Goal: Check status: Check status

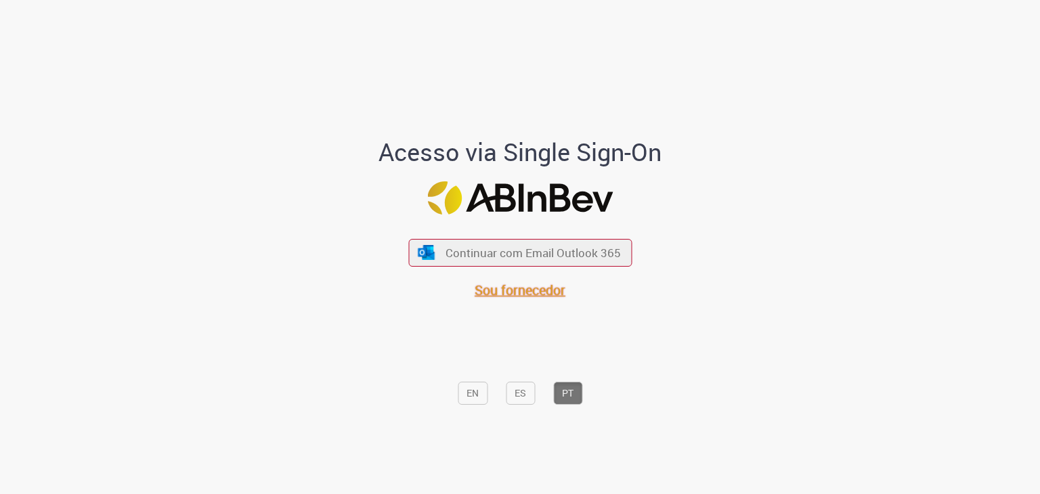
click at [479, 291] on span "Sou fornecedor" at bounding box center [520, 290] width 91 height 18
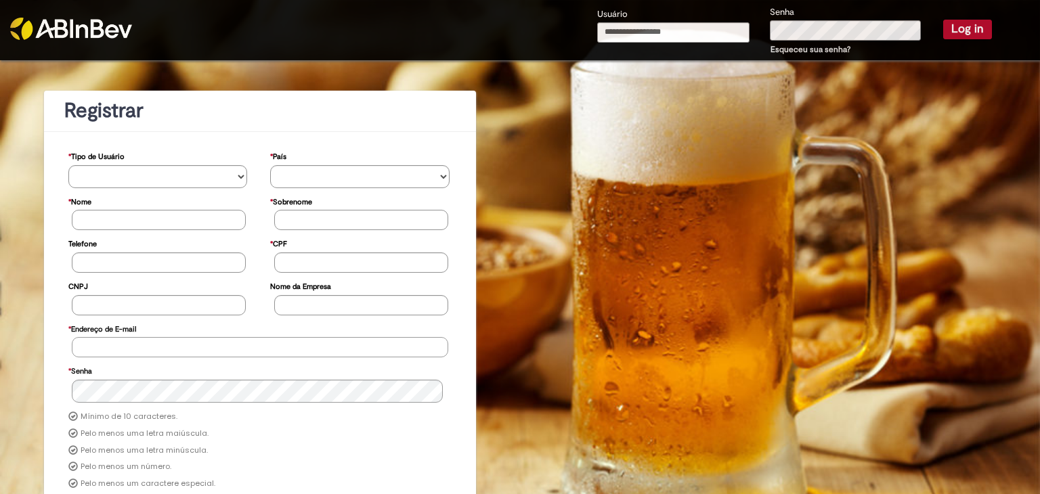
type input "**********"
click at [945, 37] on button "Log in" at bounding box center [967, 29] width 49 height 19
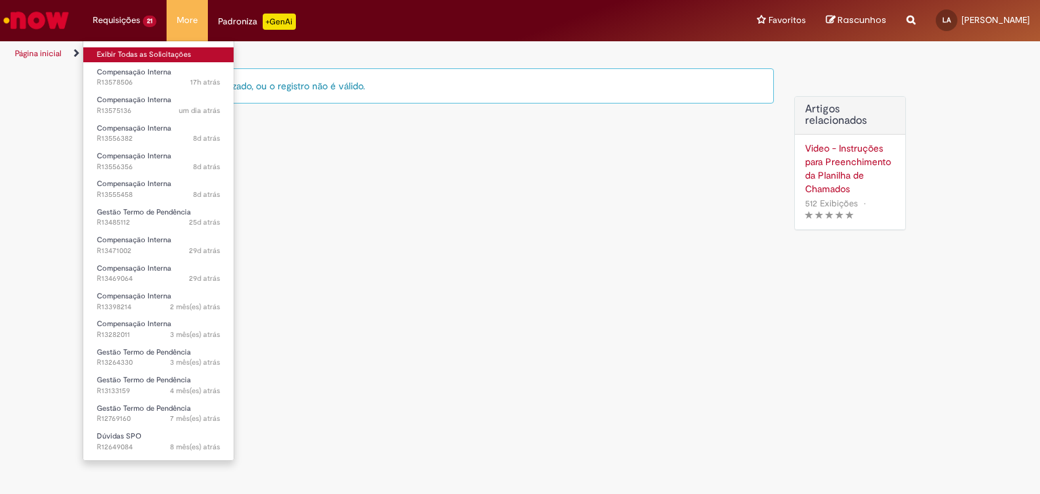
click at [139, 47] on link "Exibir Todas as Solicitações" at bounding box center [158, 54] width 150 height 15
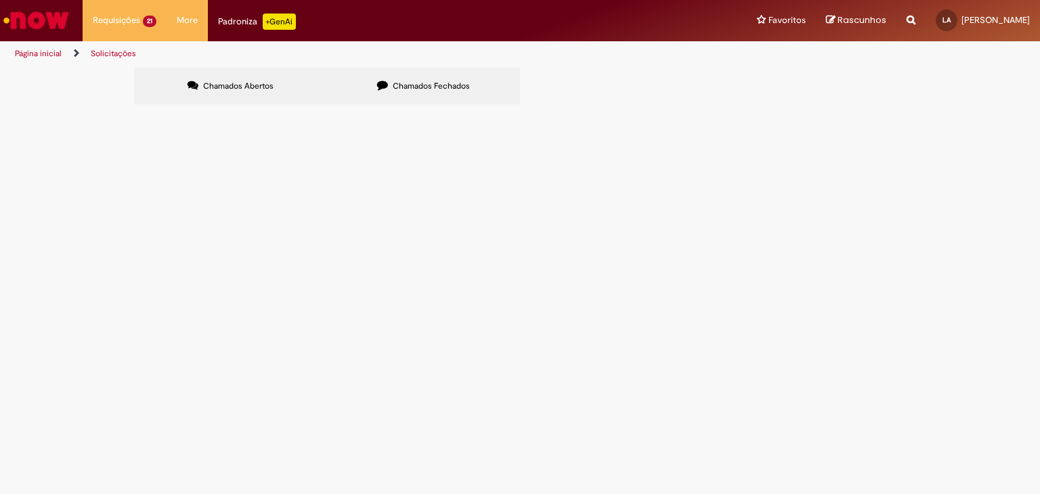
click at [0, 0] on span "Pendente Usuário" at bounding box center [0, 0] width 0 height 0
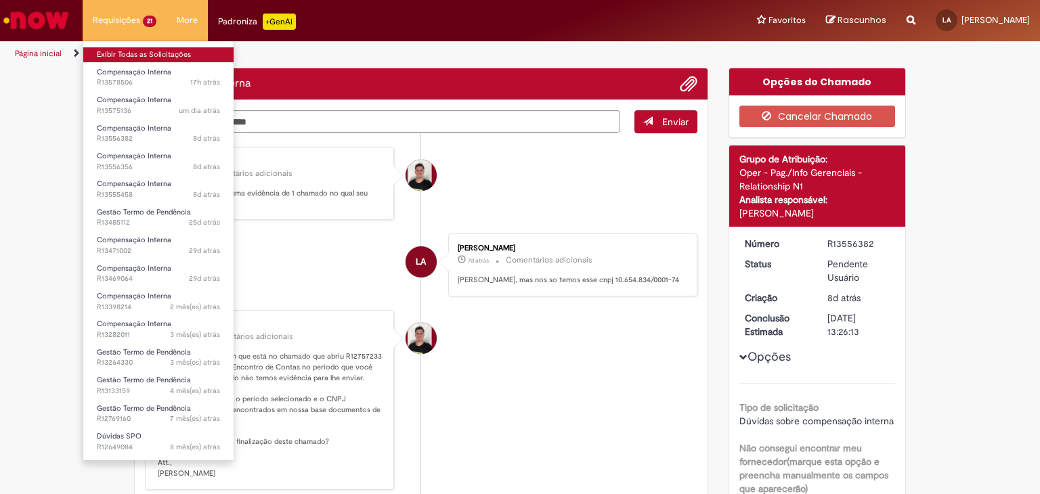
click at [114, 53] on link "Exibir Todas as Solicitações" at bounding box center [158, 54] width 150 height 15
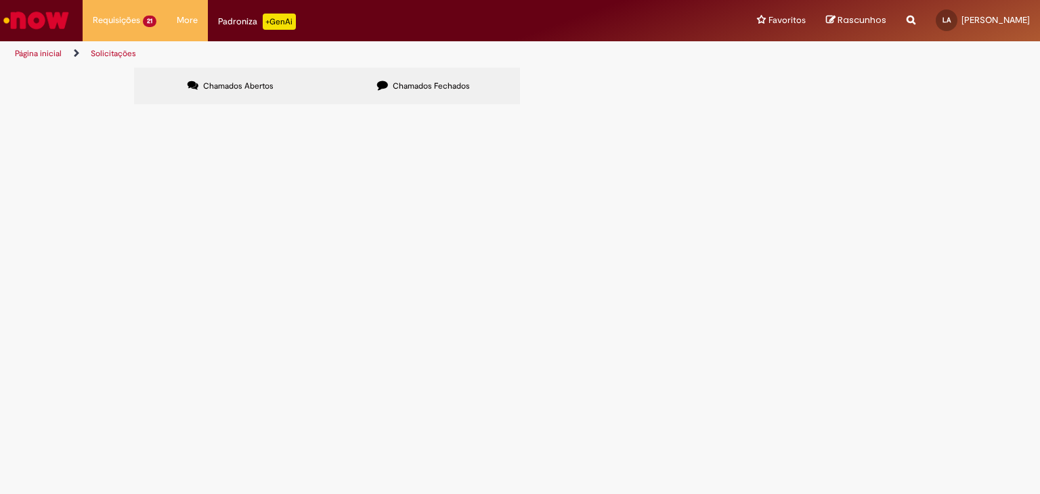
click at [0, 0] on td "Em Tratamento" at bounding box center [0, 0] width 0 height 0
click at [0, 0] on span "Em Tratamento" at bounding box center [0, 0] width 0 height 0
